Goal: Information Seeking & Learning: Learn about a topic

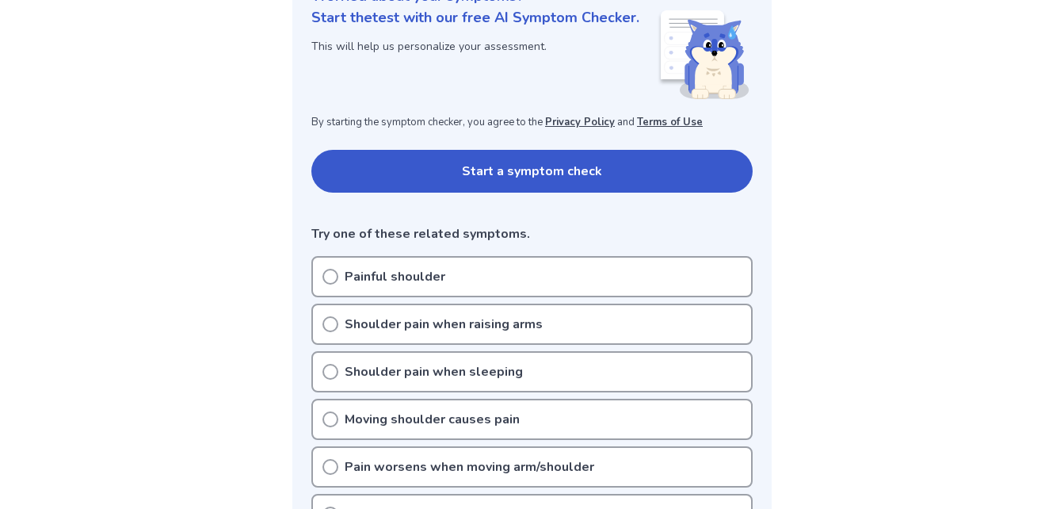
scroll to position [220, 0]
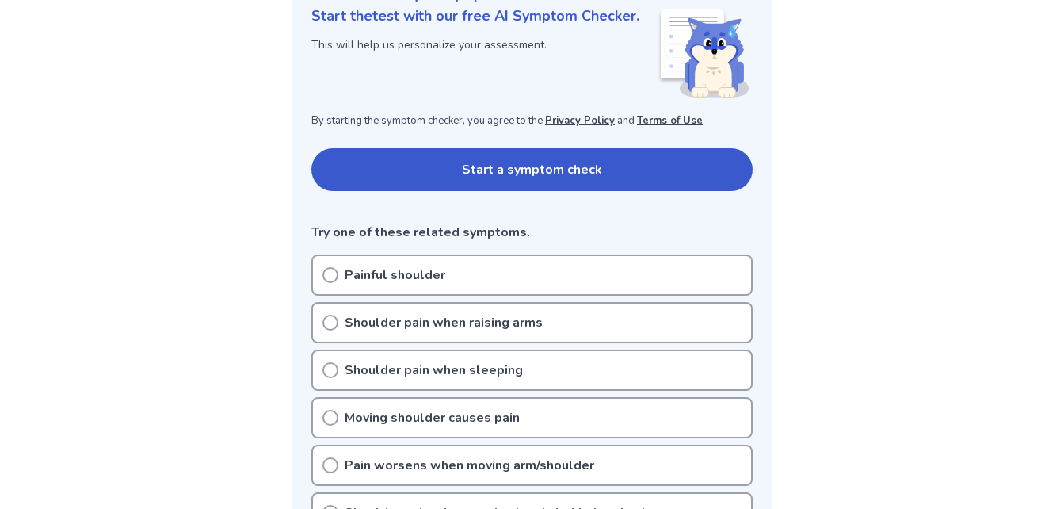
click at [354, 179] on button "Start a symptom check" at bounding box center [531, 169] width 441 height 43
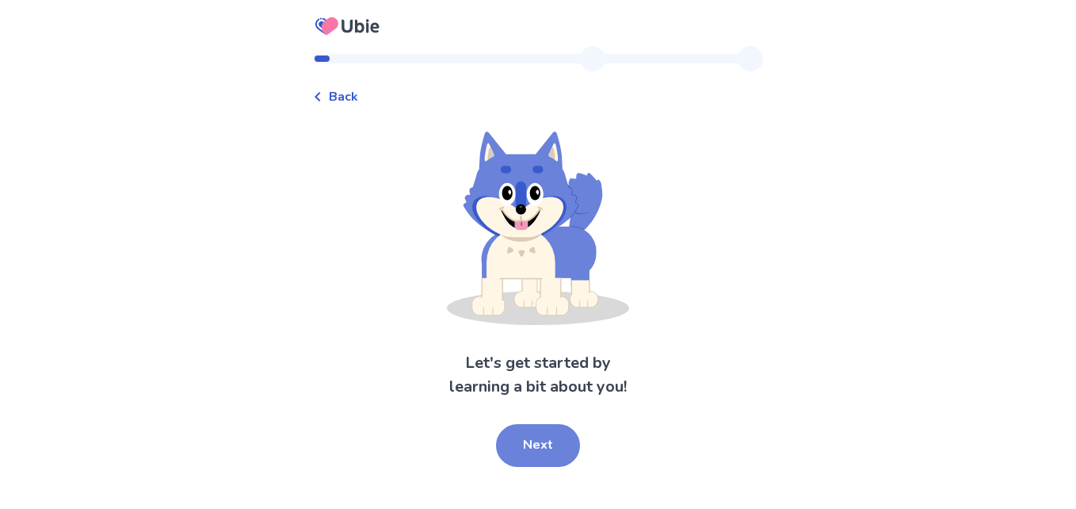
click at [549, 453] on button "Next" at bounding box center [538, 445] width 84 height 43
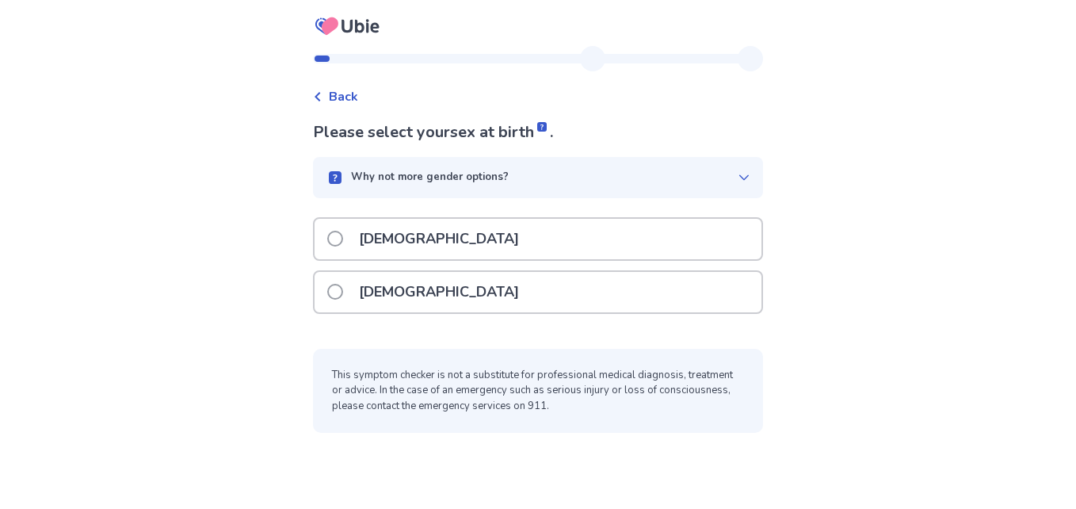
click at [436, 239] on div "[DEMOGRAPHIC_DATA]" at bounding box center [538, 239] width 447 height 40
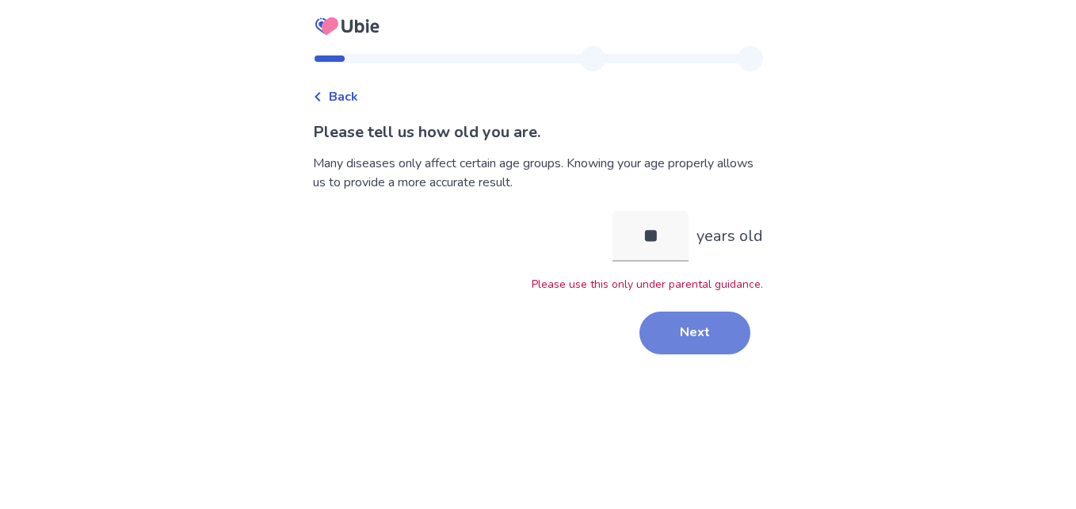
type input "**"
click at [666, 331] on button "Next" at bounding box center [695, 332] width 111 height 43
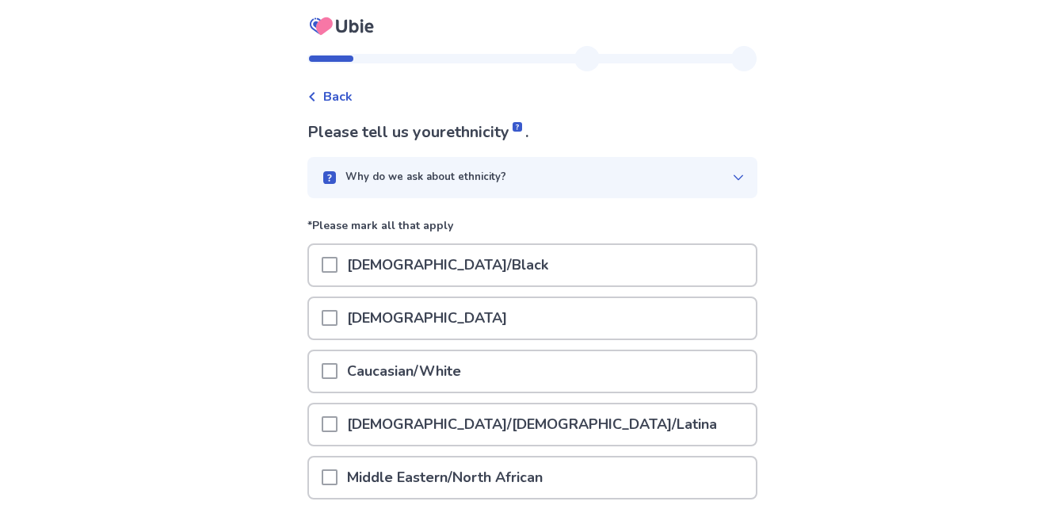
click at [496, 265] on p "[DEMOGRAPHIC_DATA]/Black" at bounding box center [448, 265] width 220 height 40
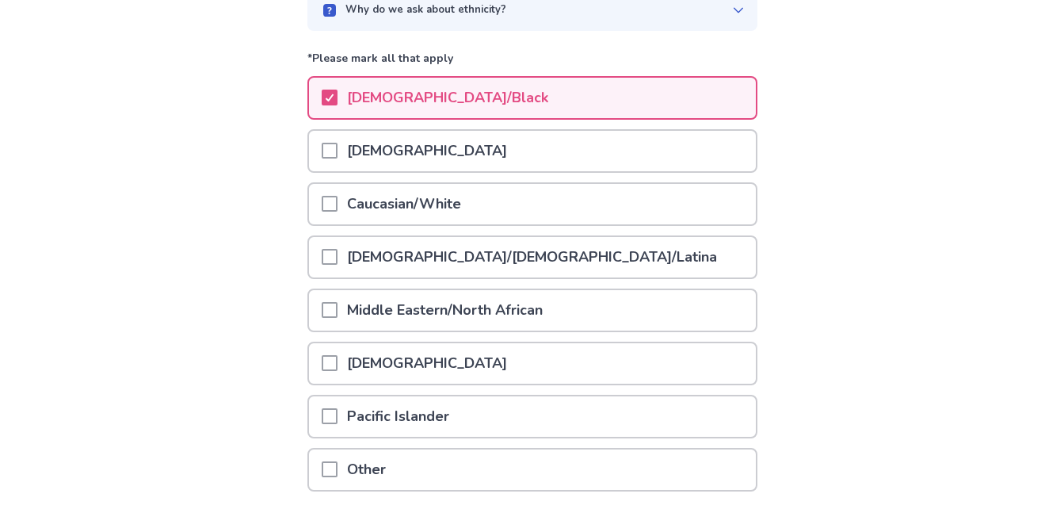
scroll to position [291, 0]
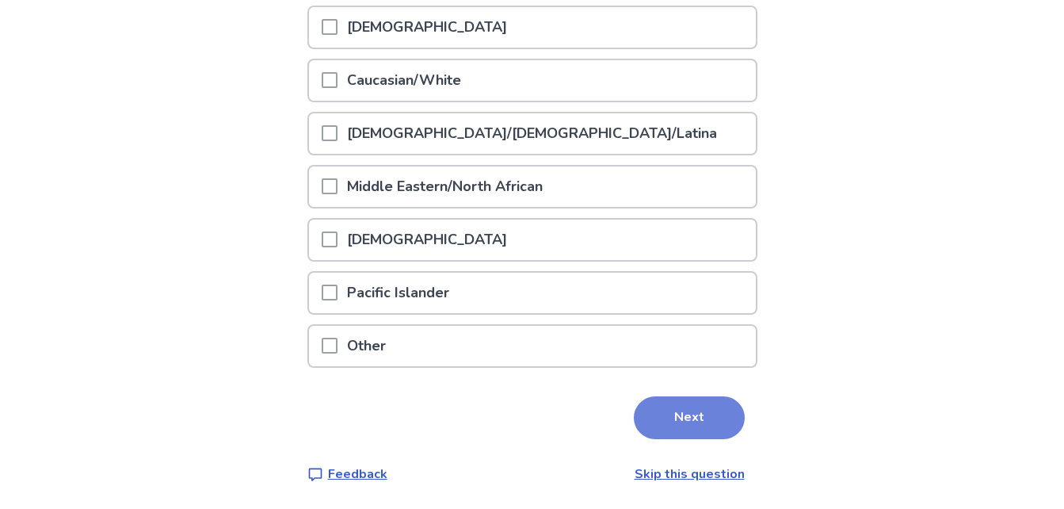
click at [713, 411] on button "Next" at bounding box center [689, 417] width 111 height 43
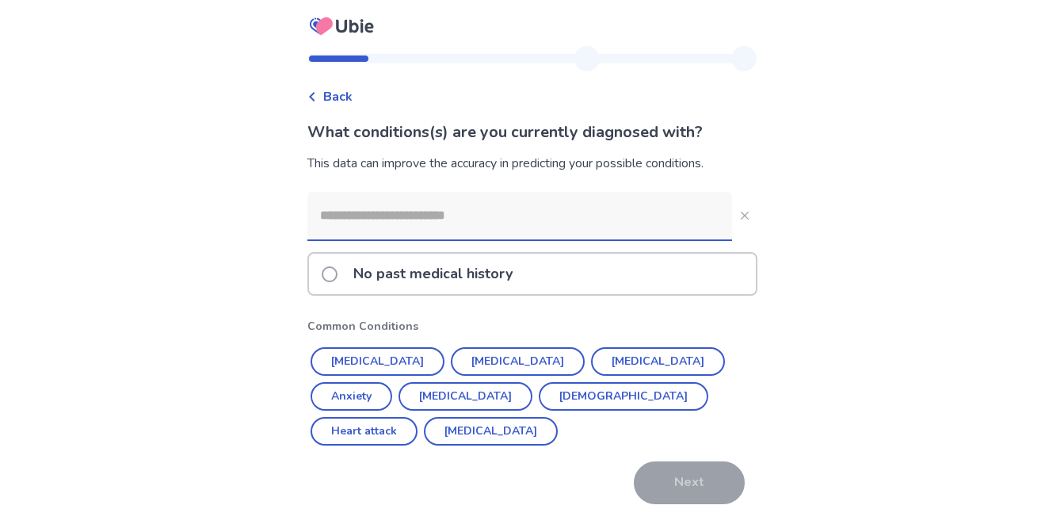
click at [497, 263] on p "No past medical history" at bounding box center [433, 274] width 178 height 40
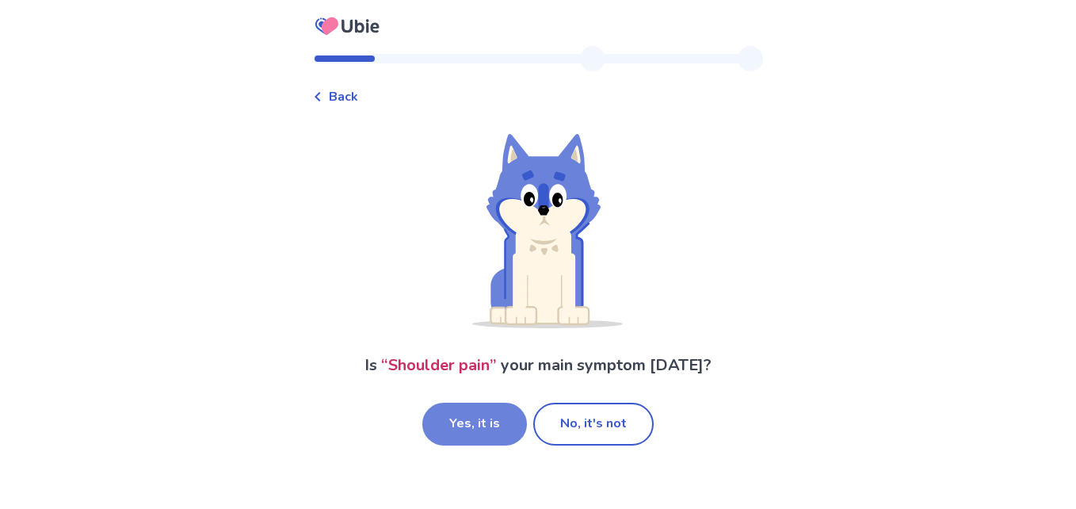
click at [504, 418] on button "Yes, it is" at bounding box center [474, 424] width 105 height 43
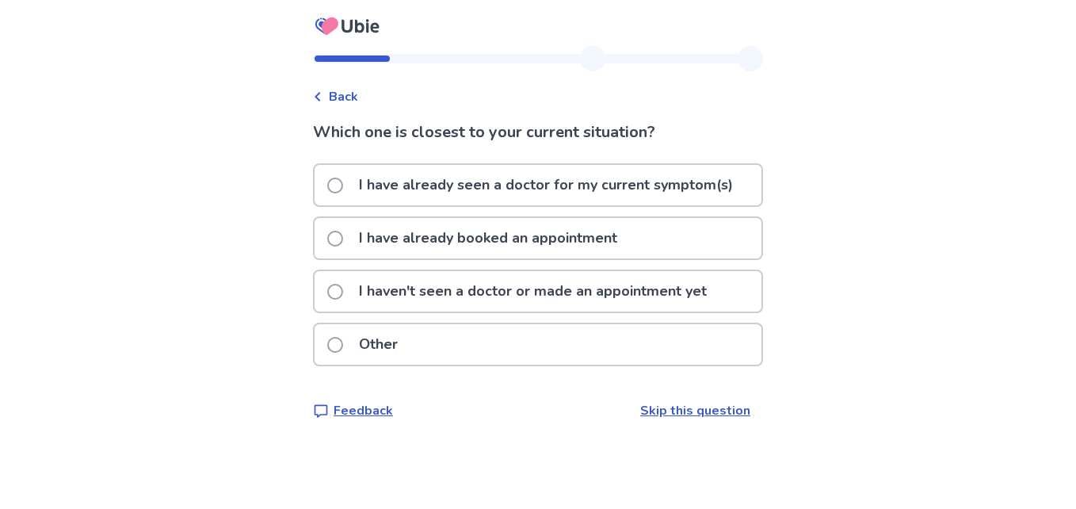
click at [503, 296] on p "I haven't seen a doctor or made an appointment yet" at bounding box center [533, 291] width 367 height 40
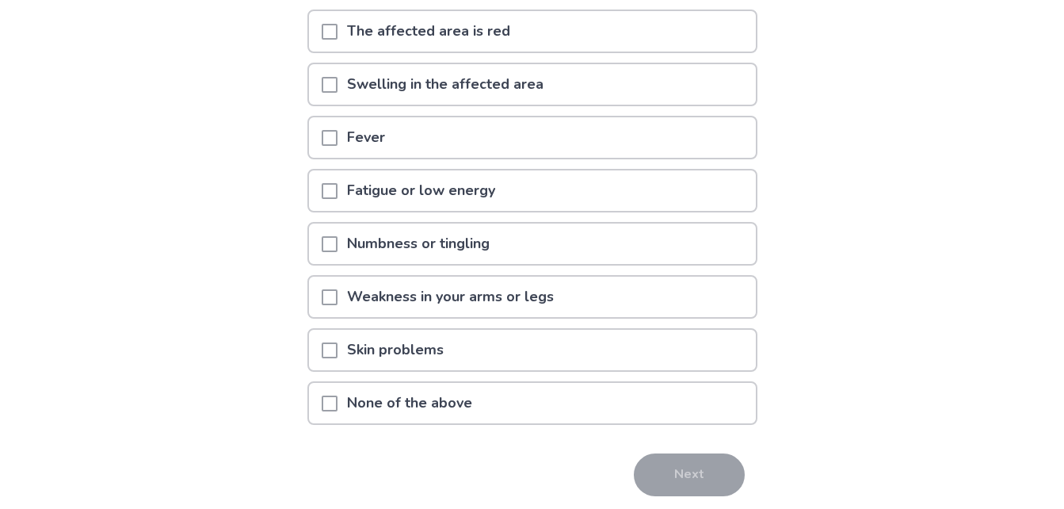
scroll to position [204, 0]
click at [375, 400] on p "None of the above" at bounding box center [410, 402] width 144 height 40
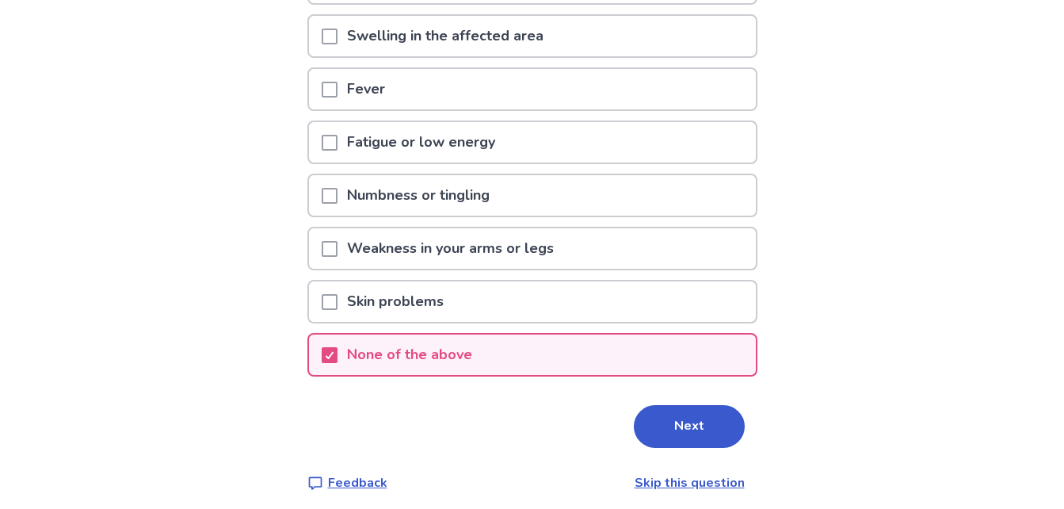
scroll to position [261, 0]
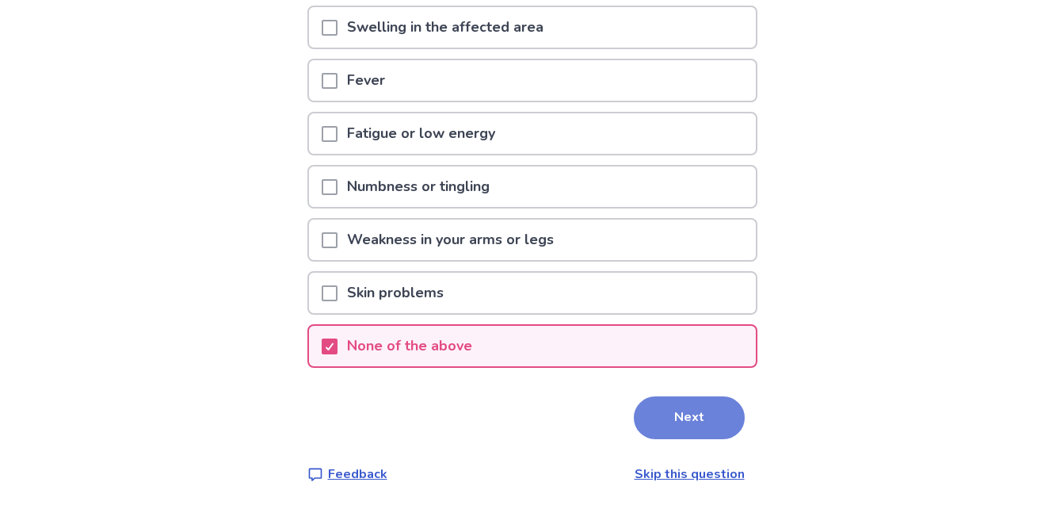
click at [674, 414] on button "Next" at bounding box center [689, 417] width 111 height 43
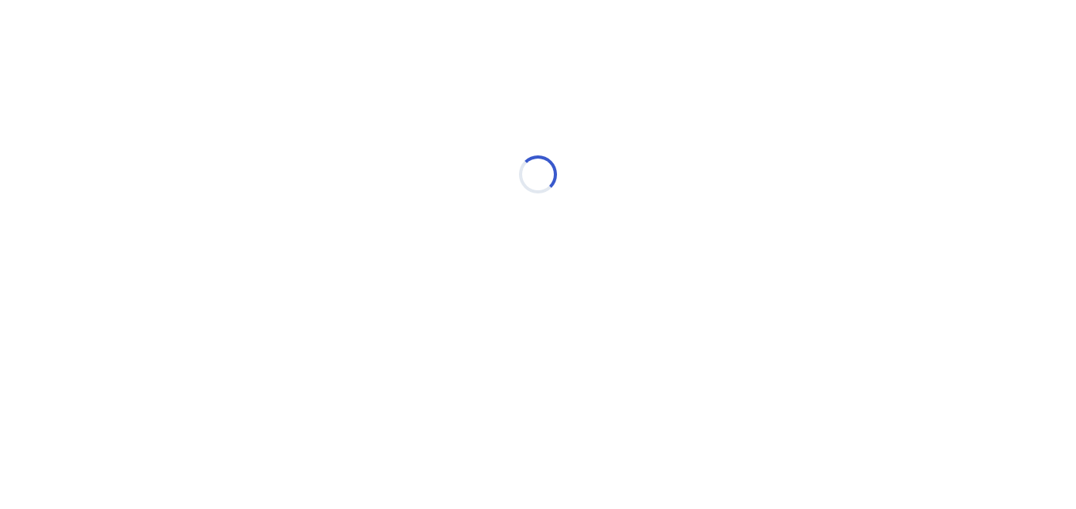
select select "*"
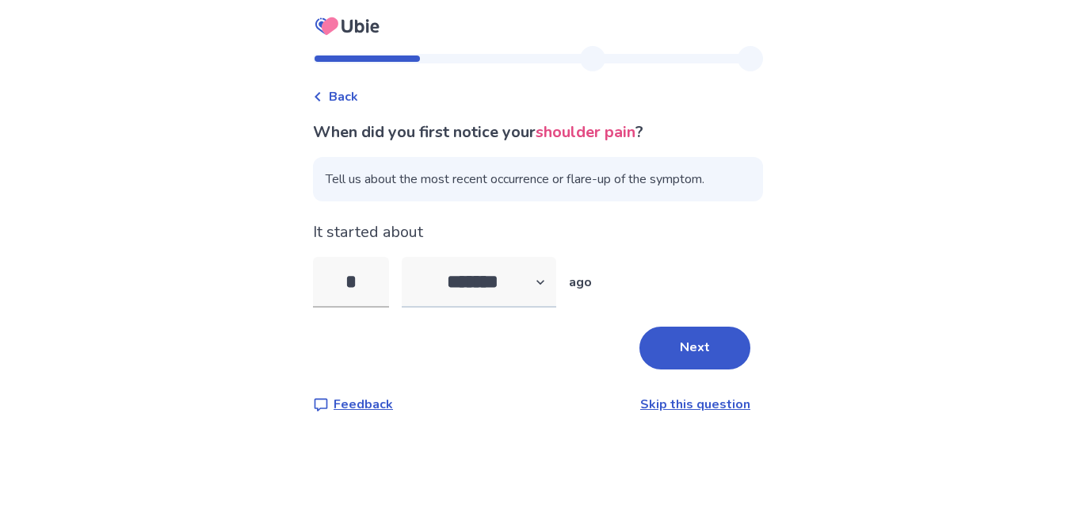
type input "*"
click at [541, 285] on select "******* ****** ******* ******** *******" at bounding box center [479, 282] width 155 height 51
click at [542, 284] on select "******* ****** ******* ******** *******" at bounding box center [479, 282] width 155 height 51
click at [659, 346] on button "Next" at bounding box center [695, 348] width 111 height 43
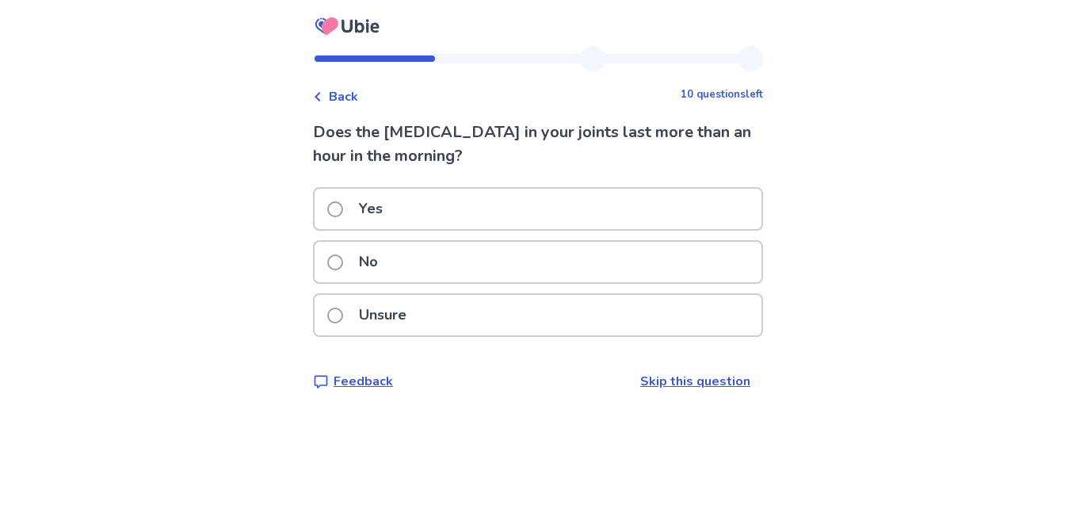
click at [413, 257] on div "No" at bounding box center [538, 262] width 447 height 40
click at [386, 203] on p "Yes" at bounding box center [371, 209] width 43 height 40
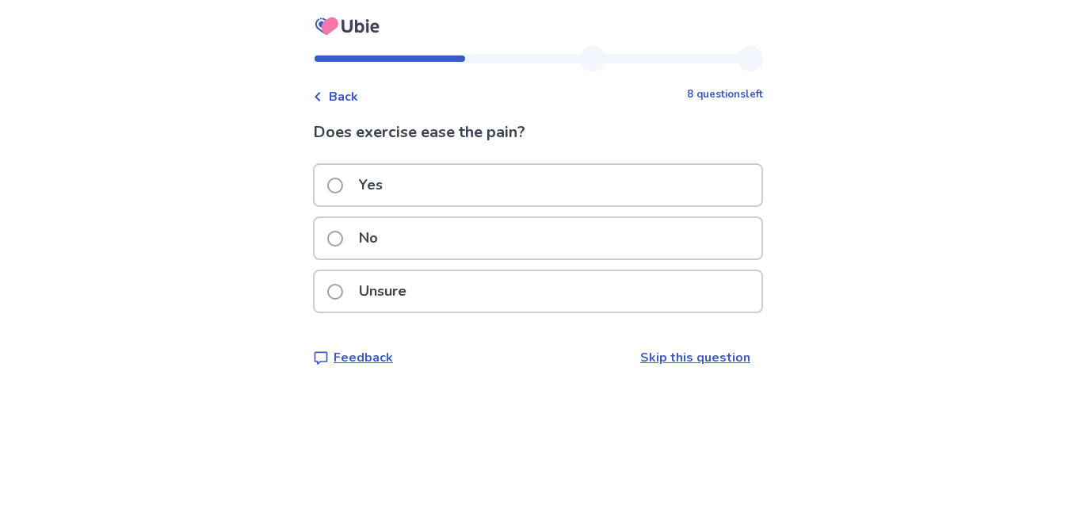
click at [416, 306] on p "Unsure" at bounding box center [383, 291] width 67 height 40
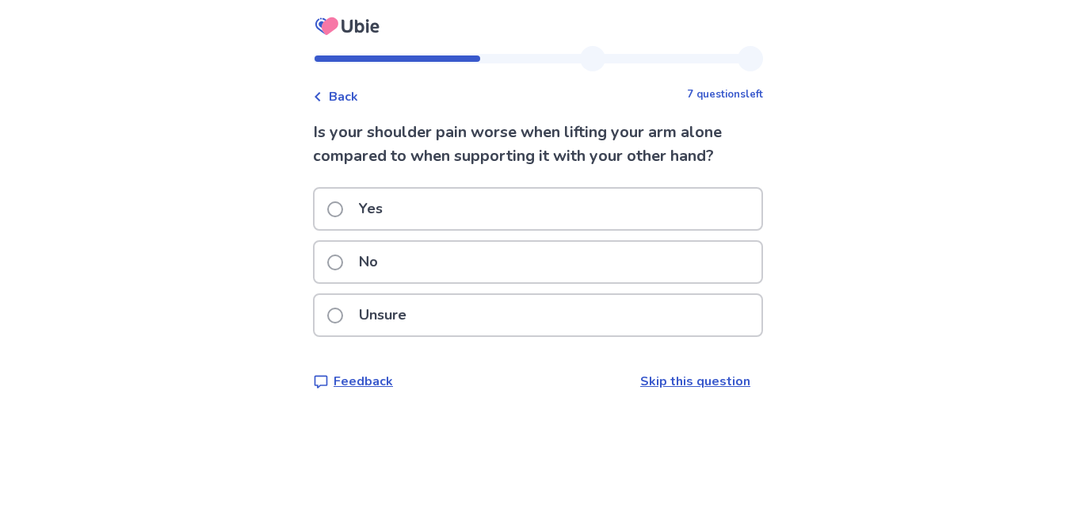
click at [365, 262] on p "No" at bounding box center [369, 262] width 38 height 40
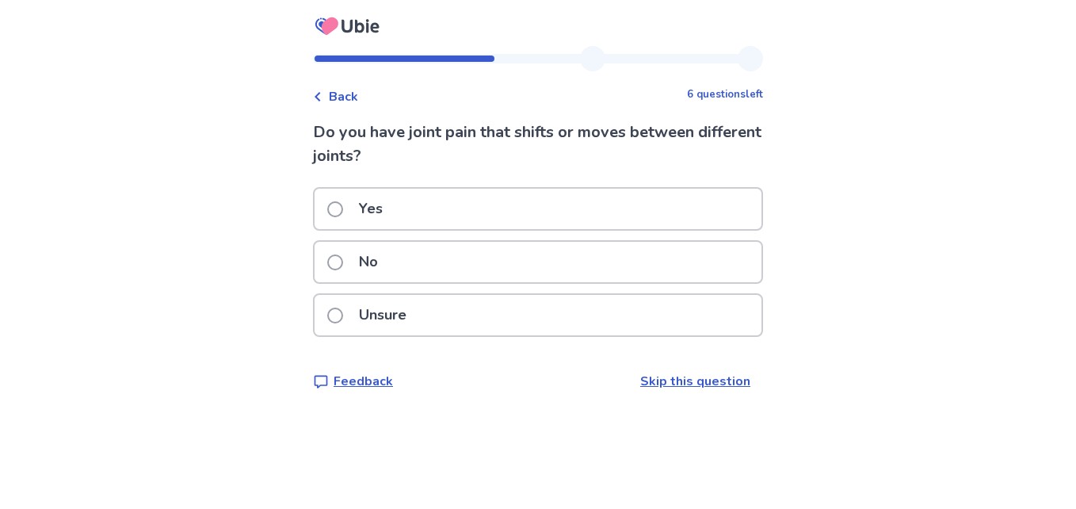
click at [342, 254] on label "No" at bounding box center [357, 262] width 60 height 40
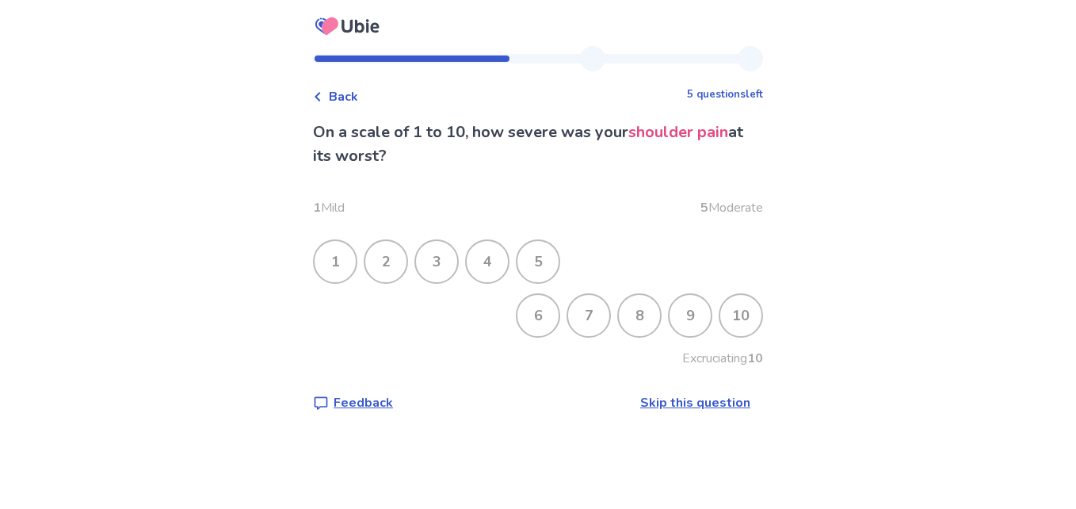
click at [483, 263] on div "4" at bounding box center [487, 261] width 41 height 41
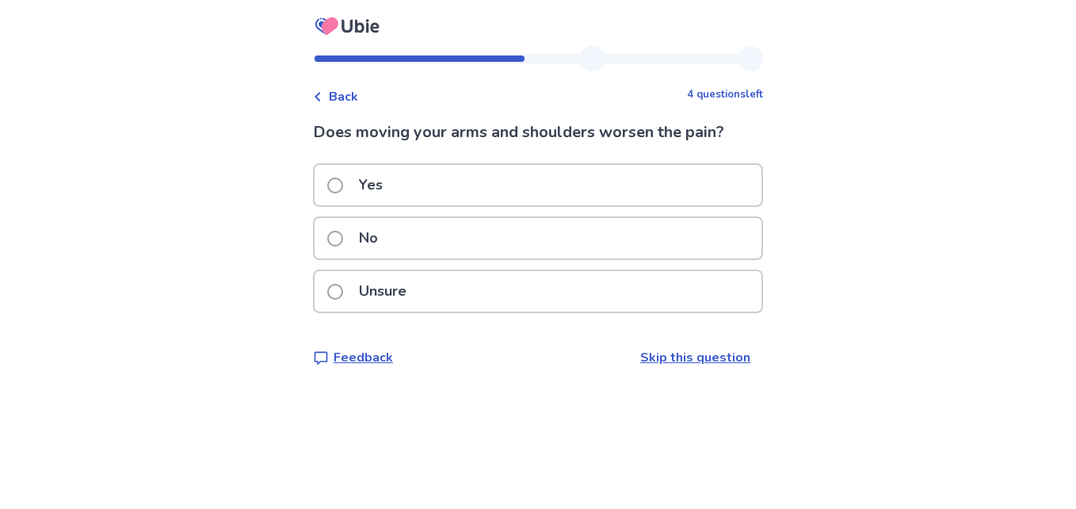
click at [499, 178] on div "Yes" at bounding box center [538, 185] width 447 height 40
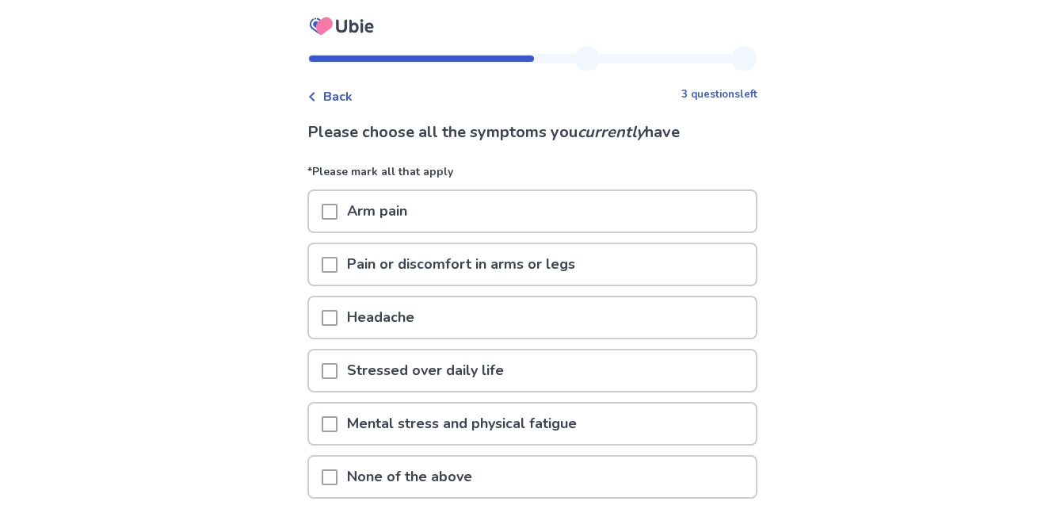
click at [480, 211] on div "Arm pain" at bounding box center [532, 211] width 447 height 40
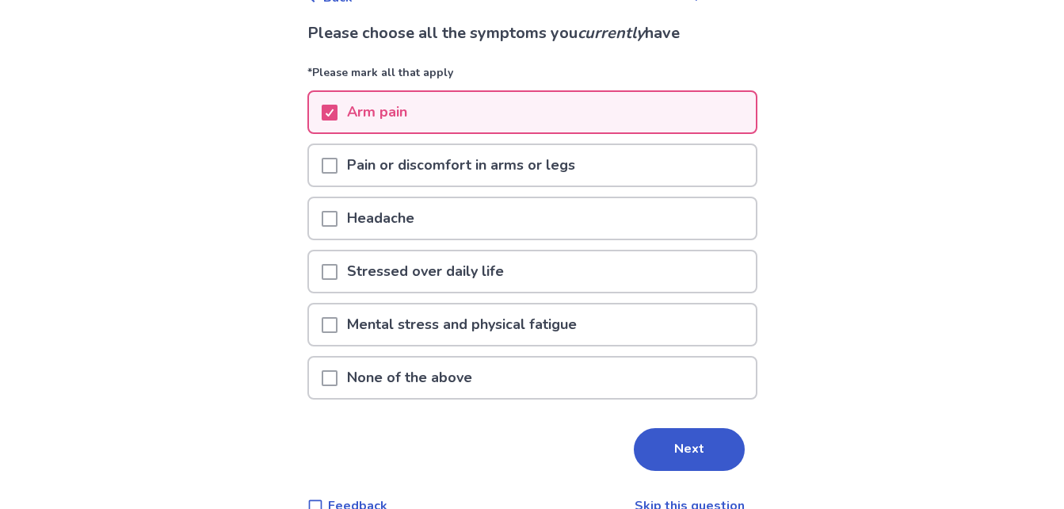
scroll to position [101, 0]
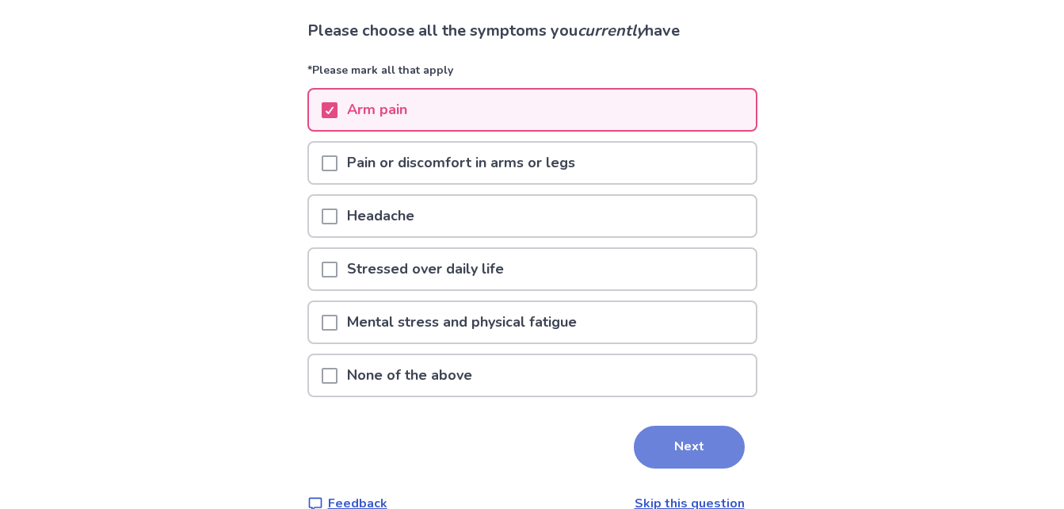
click at [677, 460] on button "Next" at bounding box center [689, 447] width 111 height 43
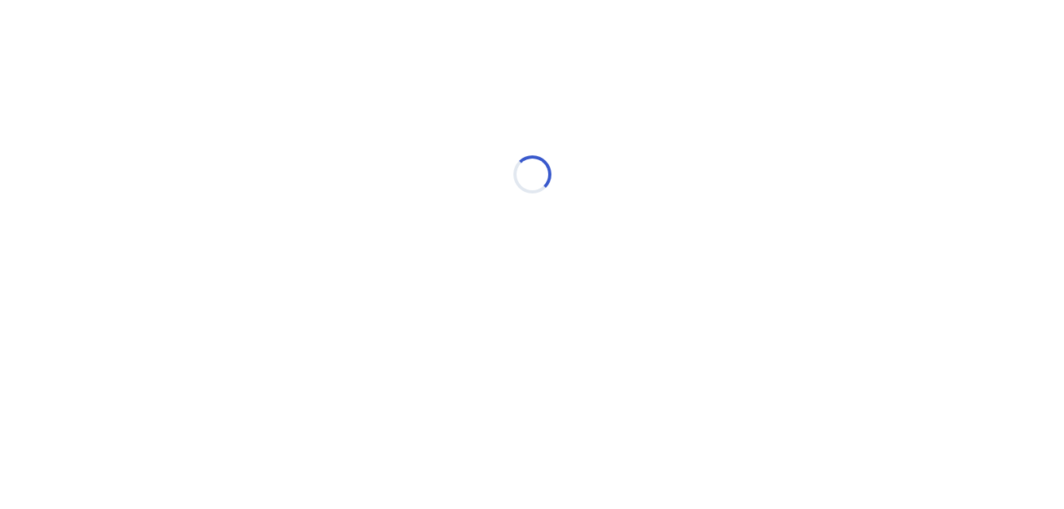
scroll to position [0, 0]
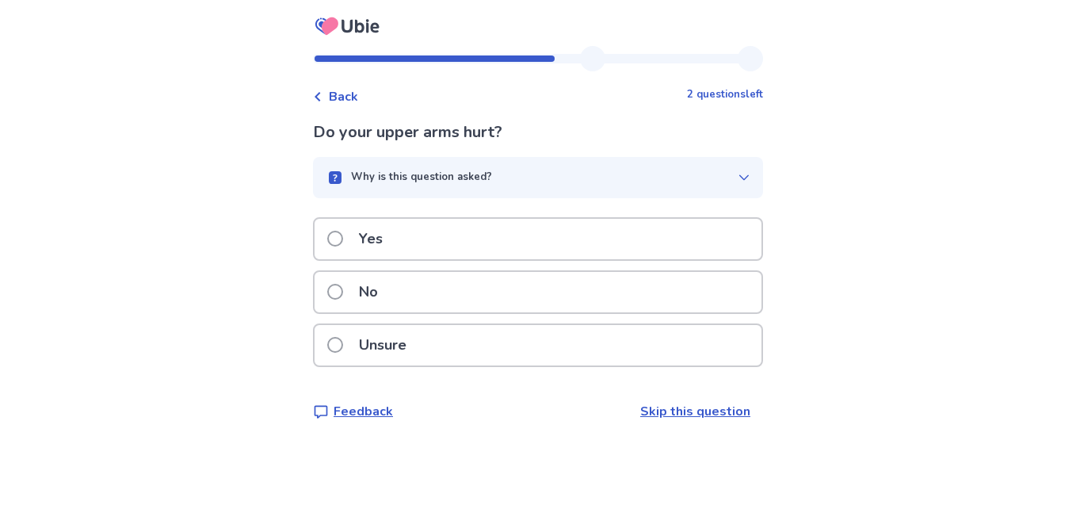
click at [509, 247] on div "Yes" at bounding box center [538, 239] width 447 height 40
click at [448, 357] on div "Unsure" at bounding box center [538, 345] width 447 height 40
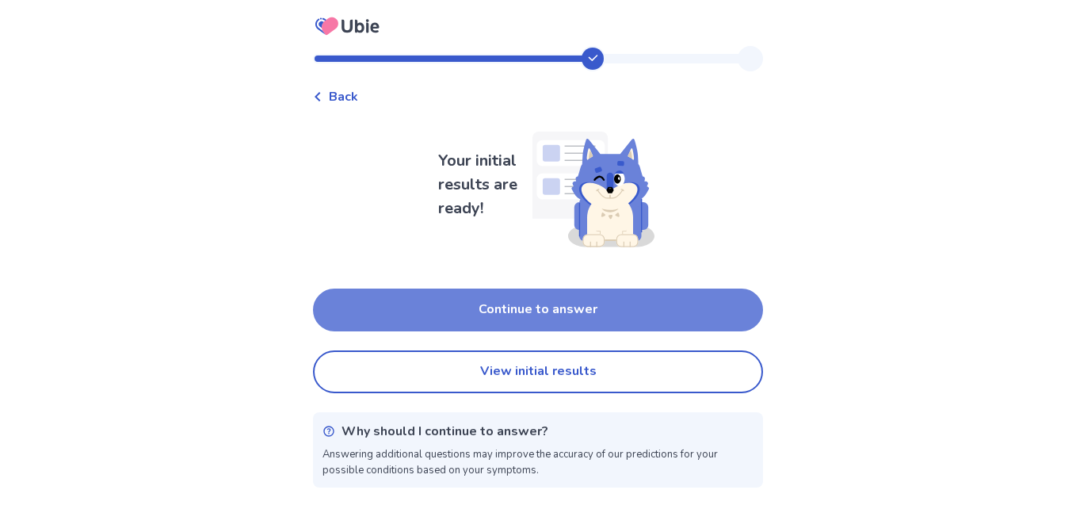
click at [473, 313] on button "Continue to answer" at bounding box center [538, 309] width 450 height 43
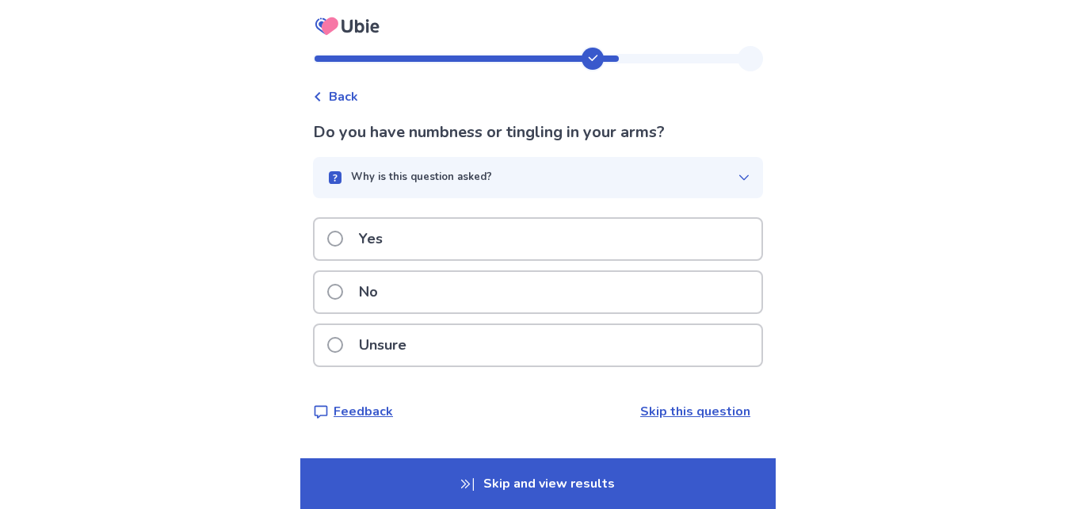
click at [494, 301] on div "No" at bounding box center [538, 292] width 447 height 40
click at [499, 246] on div "Yes" at bounding box center [538, 239] width 447 height 40
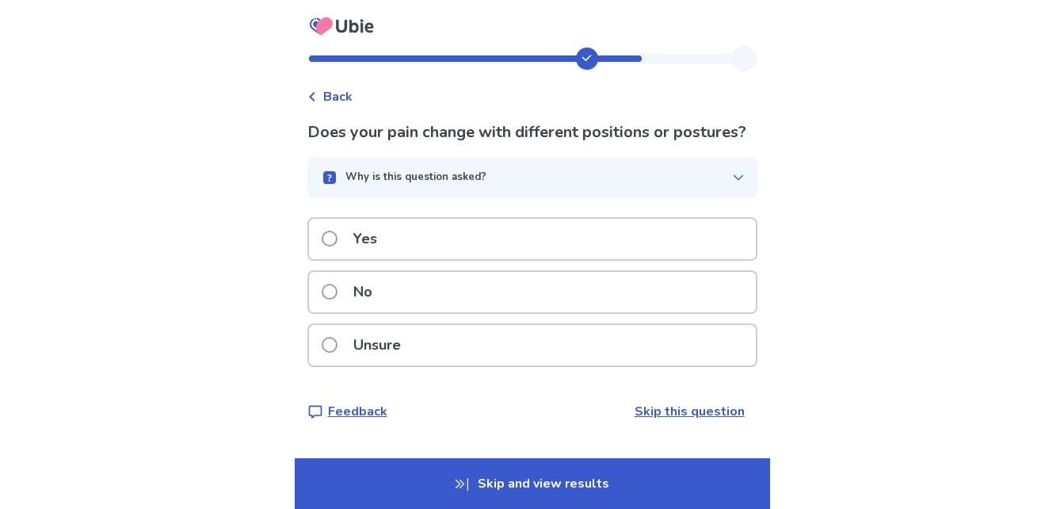
scroll to position [12, 0]
click at [400, 242] on div "Yes" at bounding box center [532, 239] width 447 height 40
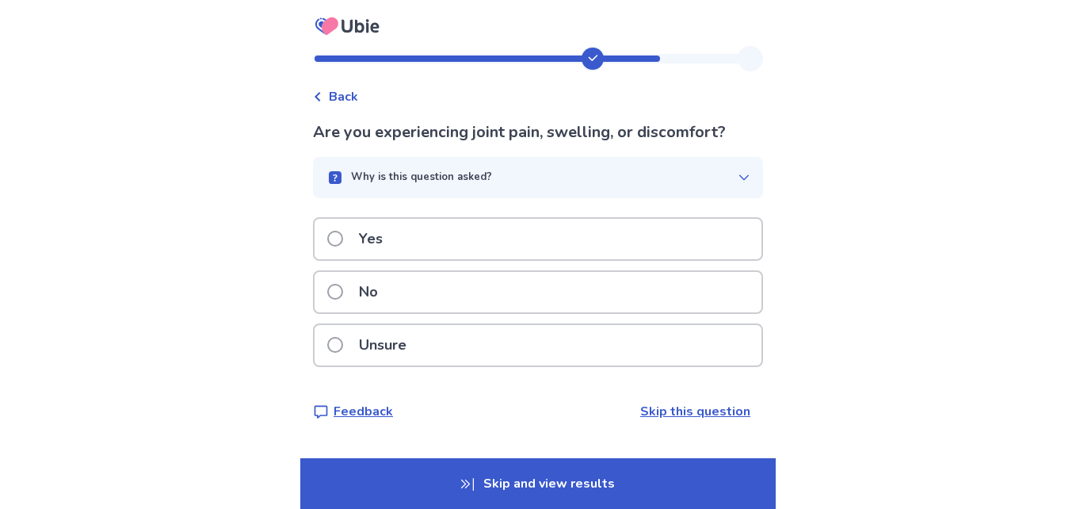
click at [394, 364] on p "Unsure" at bounding box center [383, 345] width 67 height 40
click at [343, 296] on span at bounding box center [335, 292] width 16 height 16
click at [373, 300] on p "No" at bounding box center [369, 292] width 38 height 40
click at [381, 295] on p "No" at bounding box center [369, 292] width 38 height 40
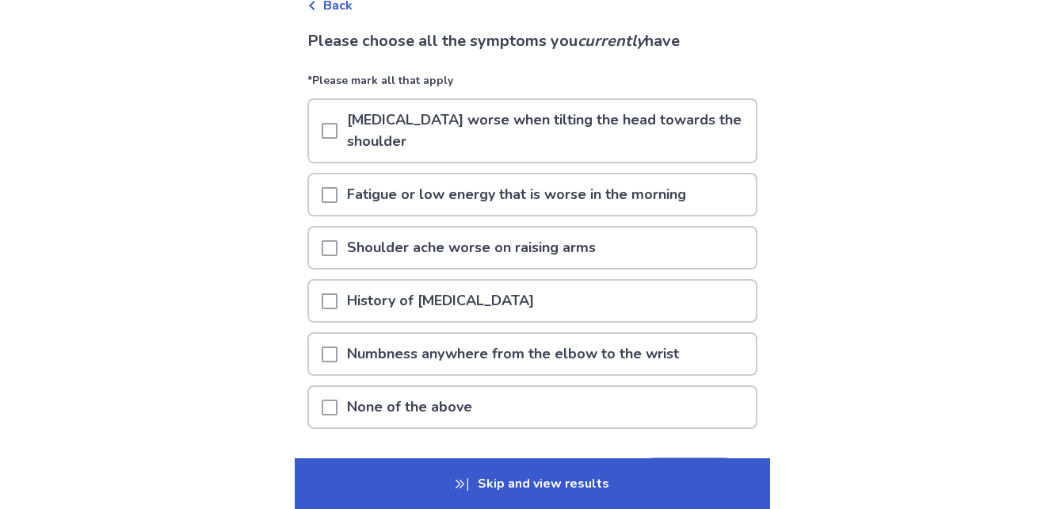
scroll to position [95, 0]
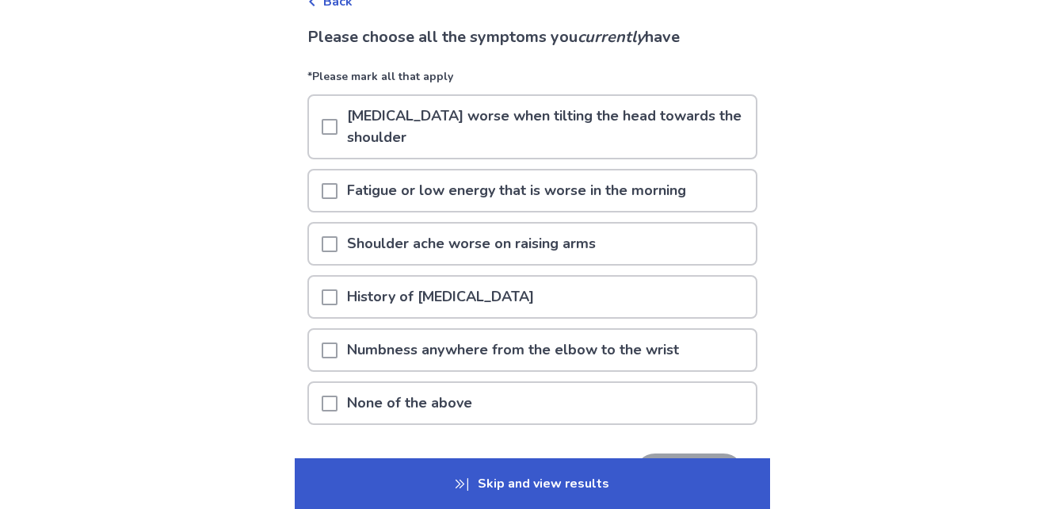
click at [338, 249] on span at bounding box center [330, 244] width 16 height 16
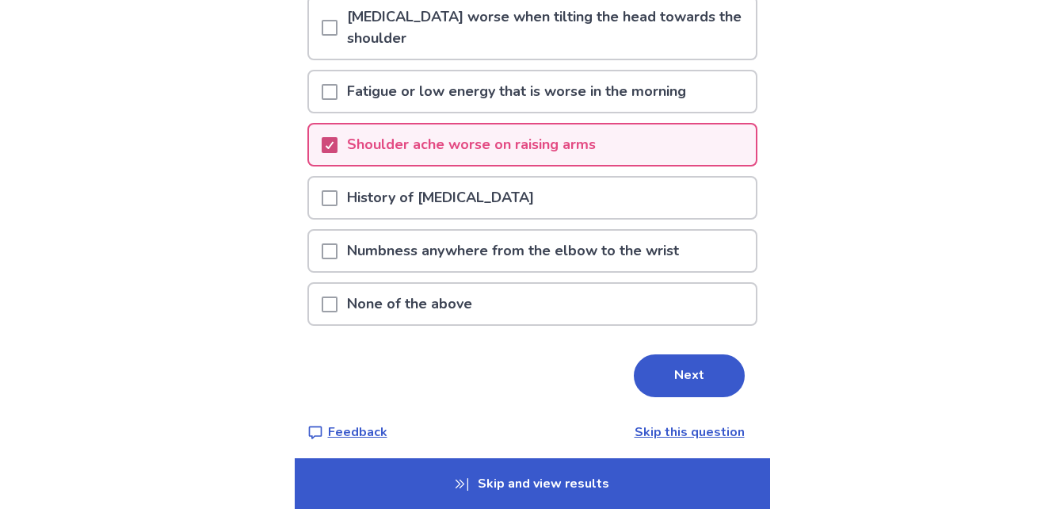
scroll to position [201, 0]
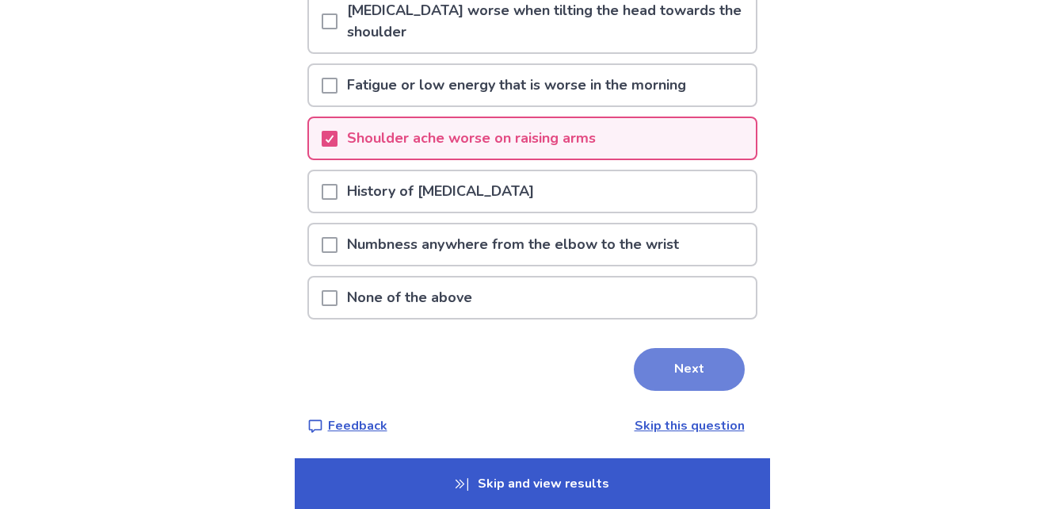
click at [713, 374] on button "Next" at bounding box center [689, 369] width 111 height 43
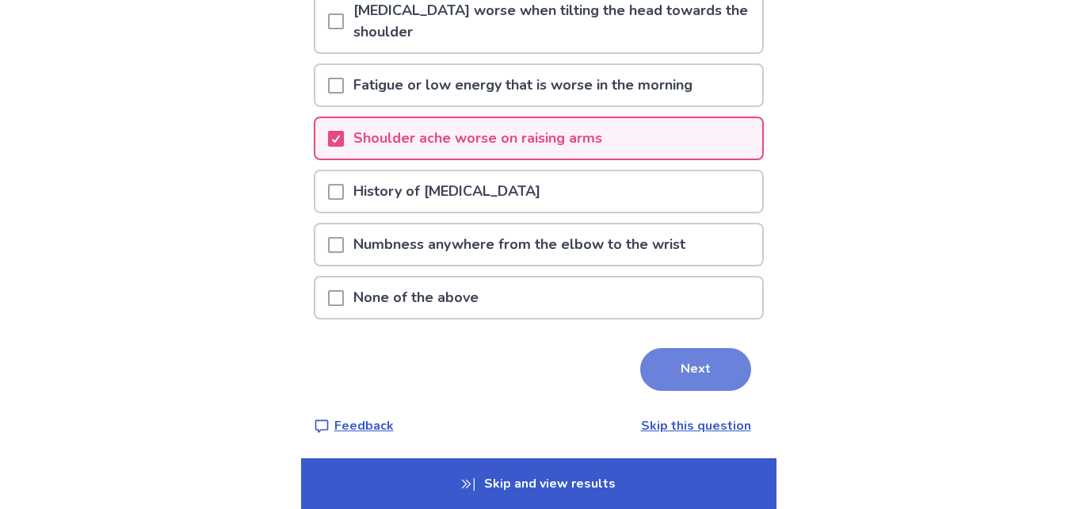
scroll to position [0, 0]
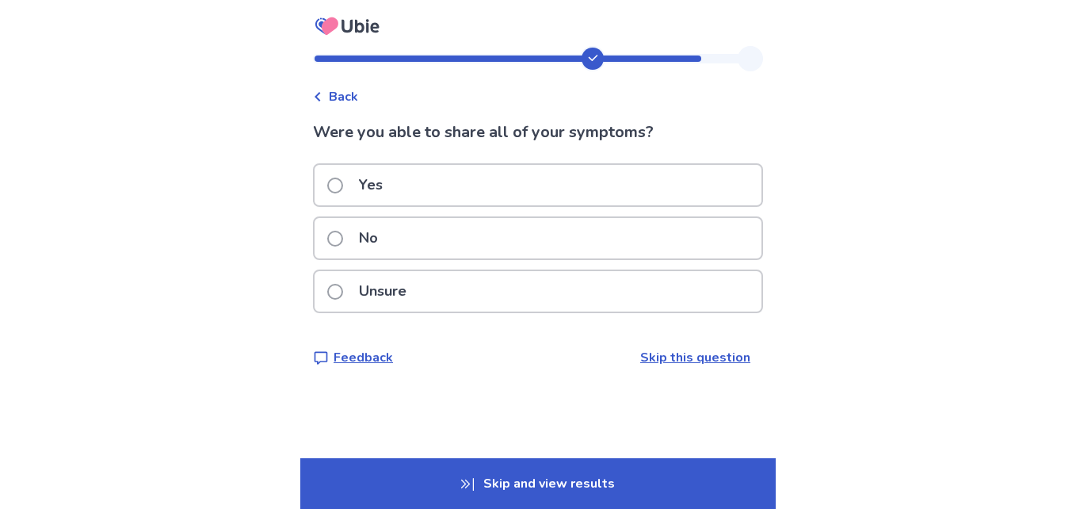
click at [343, 180] on span at bounding box center [335, 186] width 16 height 16
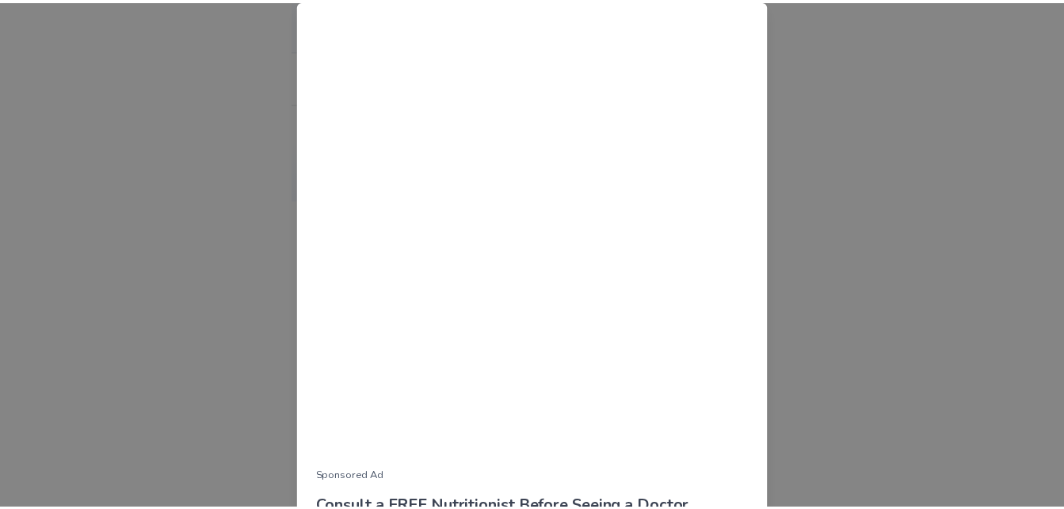
scroll to position [29, 0]
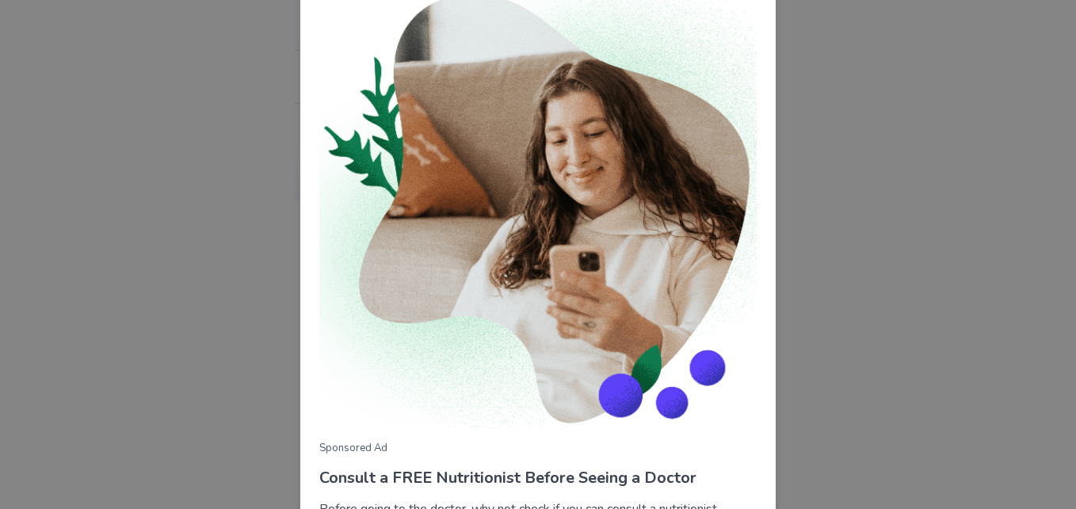
click at [871, 194] on div "Sponsored Ad Consult a FREE Nutritionist Before Seeing a Doctor Before going to…" at bounding box center [538, 254] width 1076 height 509
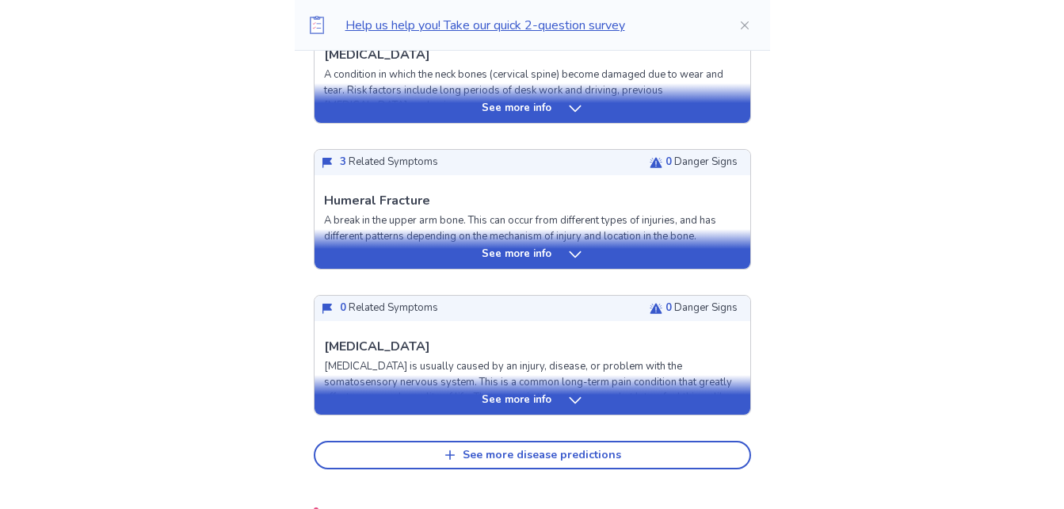
scroll to position [648, 0]
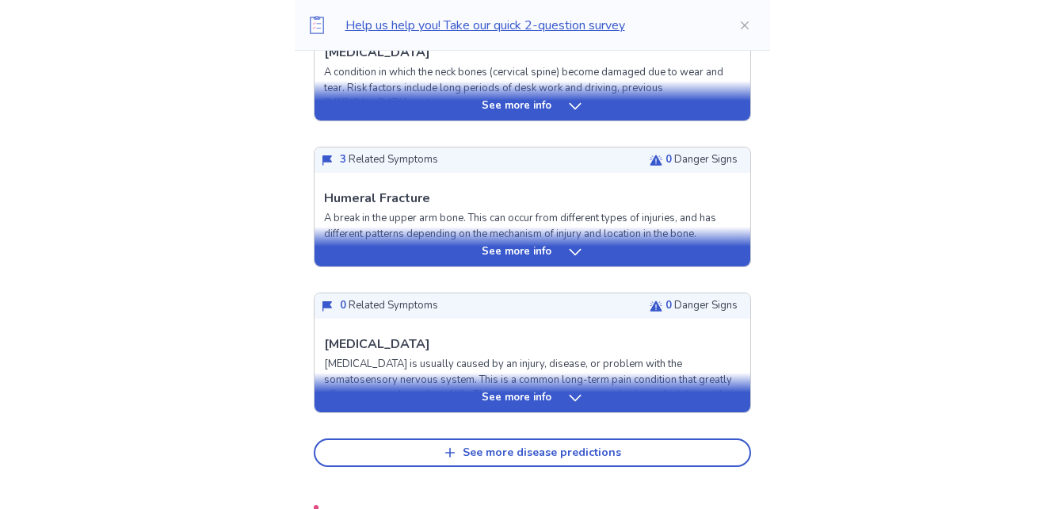
click at [589, 398] on div "See more info" at bounding box center [533, 398] width 436 height 16
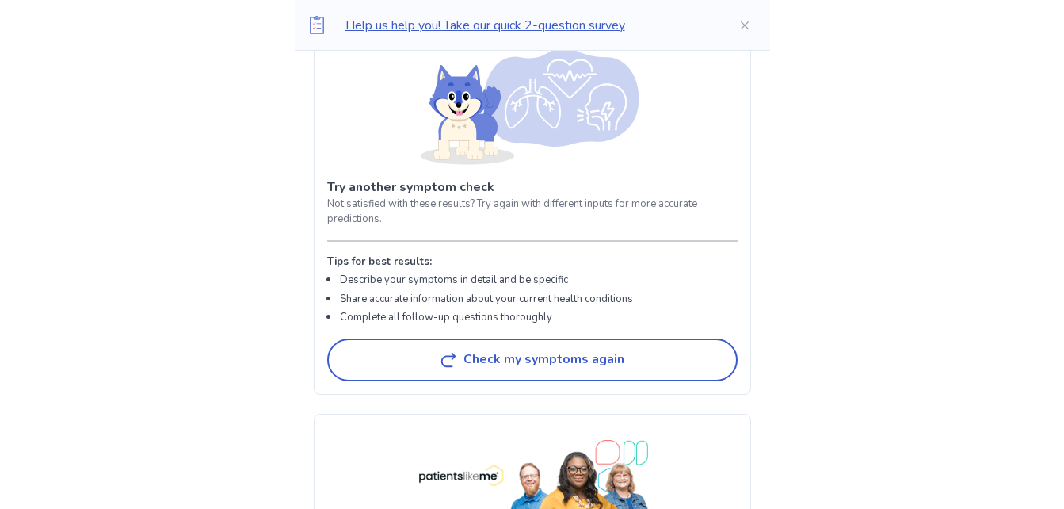
scroll to position [3704, 0]
